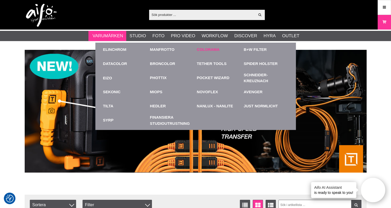
click at [214, 48] on link "Colorama" at bounding box center [208, 50] width 23 height 6
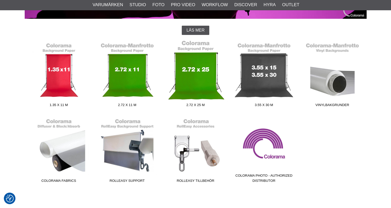
scroll to position [129, 0]
click at [197, 68] on link "2.72 x 25 m" at bounding box center [196, 74] width 68 height 69
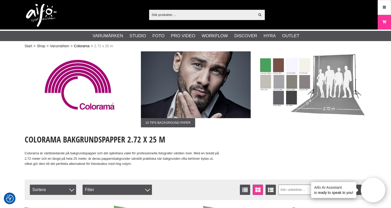
click at [81, 46] on link "Colorama" at bounding box center [82, 45] width 16 height 5
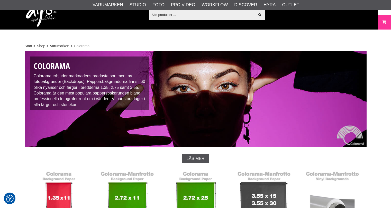
scroll to position [77, 0]
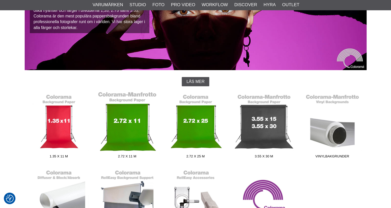
click at [136, 128] on link "2.72 x 11 m" at bounding box center [127, 126] width 68 height 69
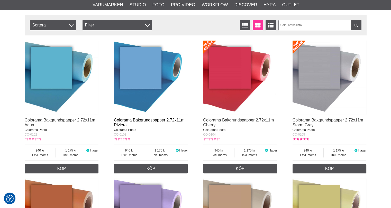
scroll to position [180, 0]
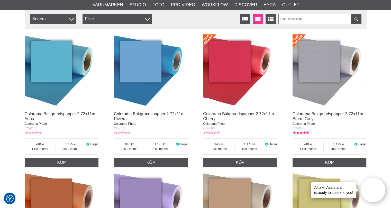
click at [143, 98] on img at bounding box center [151, 71] width 74 height 74
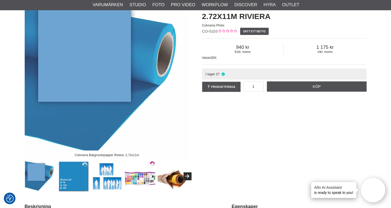
scroll to position [51, 0]
